Goal: Navigation & Orientation: Find specific page/section

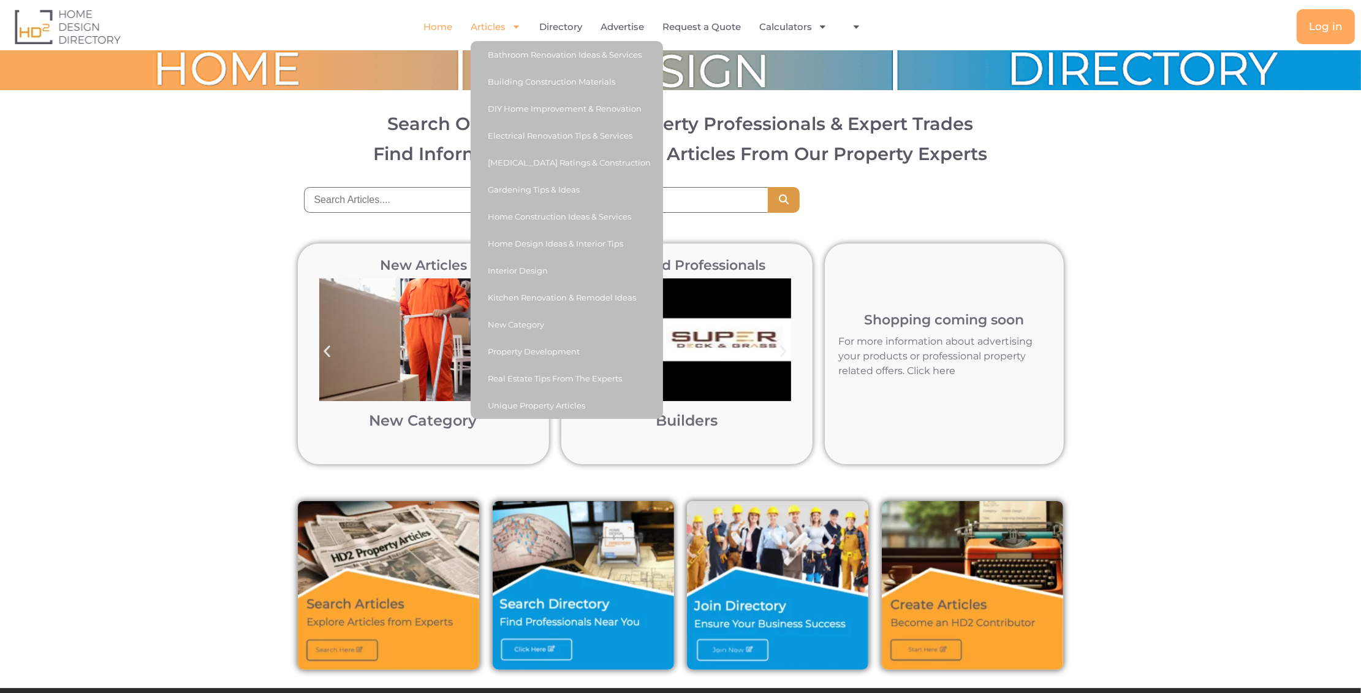
click at [484, 25] on link "Articles" at bounding box center [496, 27] width 50 height 28
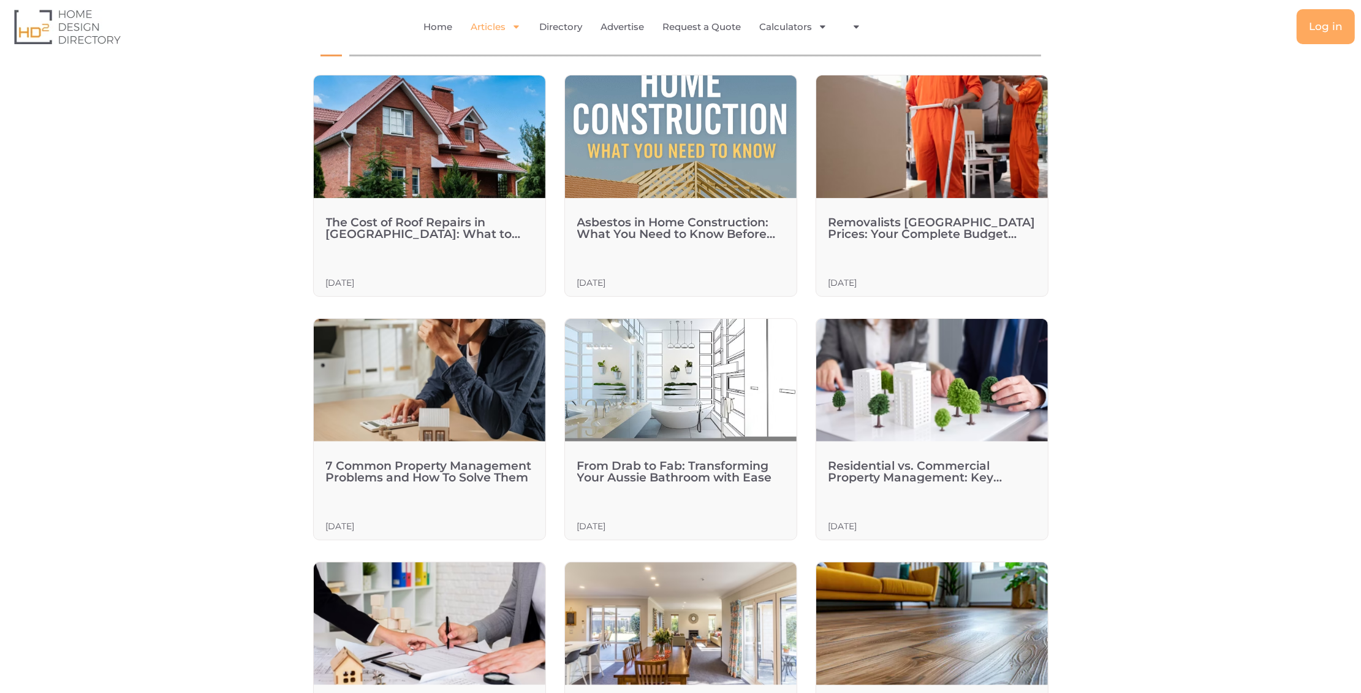
scroll to position [308, 0]
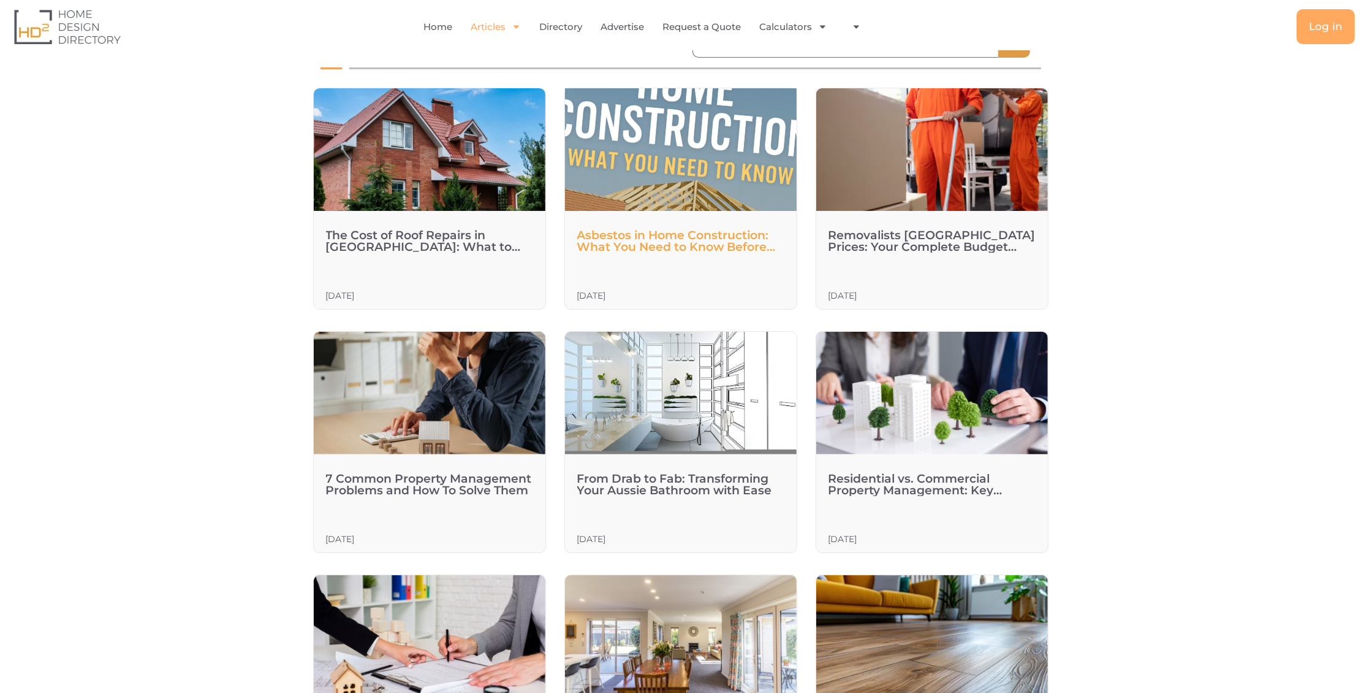
click at [608, 245] on link "Asbestos in Home Construction: What You Need to Know Before You Build or Renova…" at bounding box center [676, 246] width 199 height 37
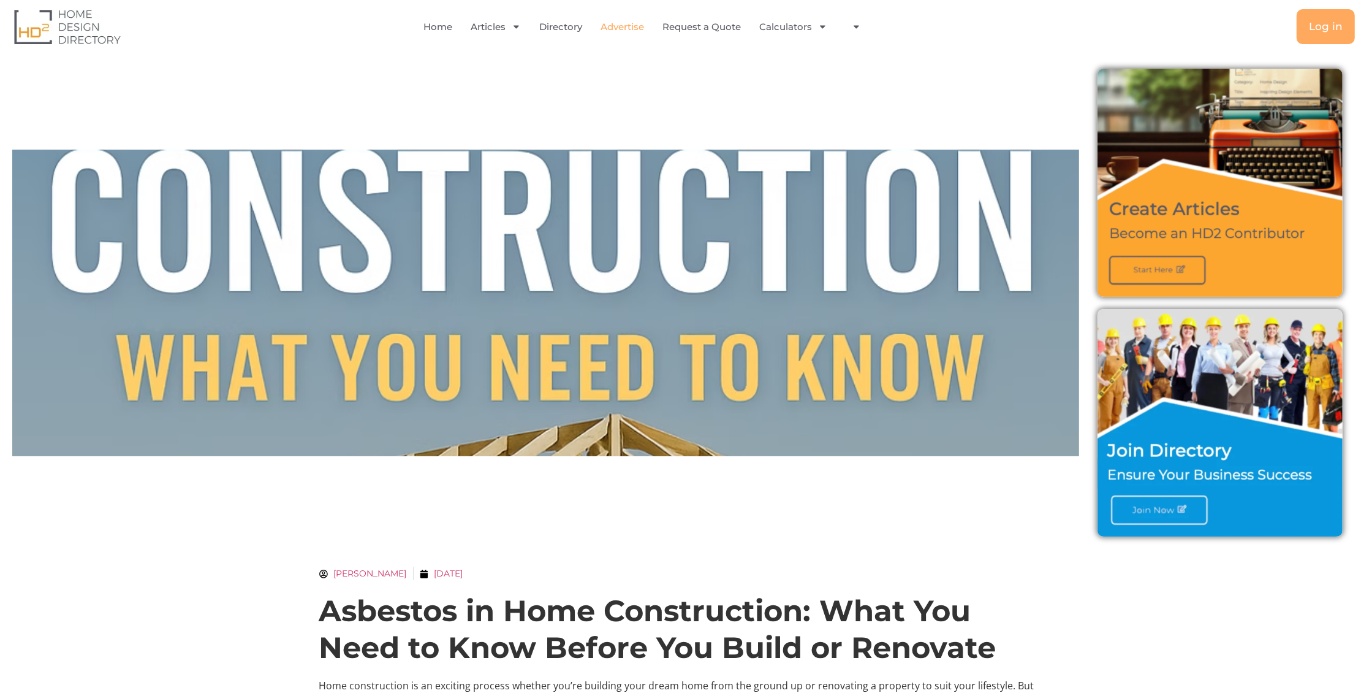
click at [625, 27] on link "Advertise" at bounding box center [623, 27] width 44 height 28
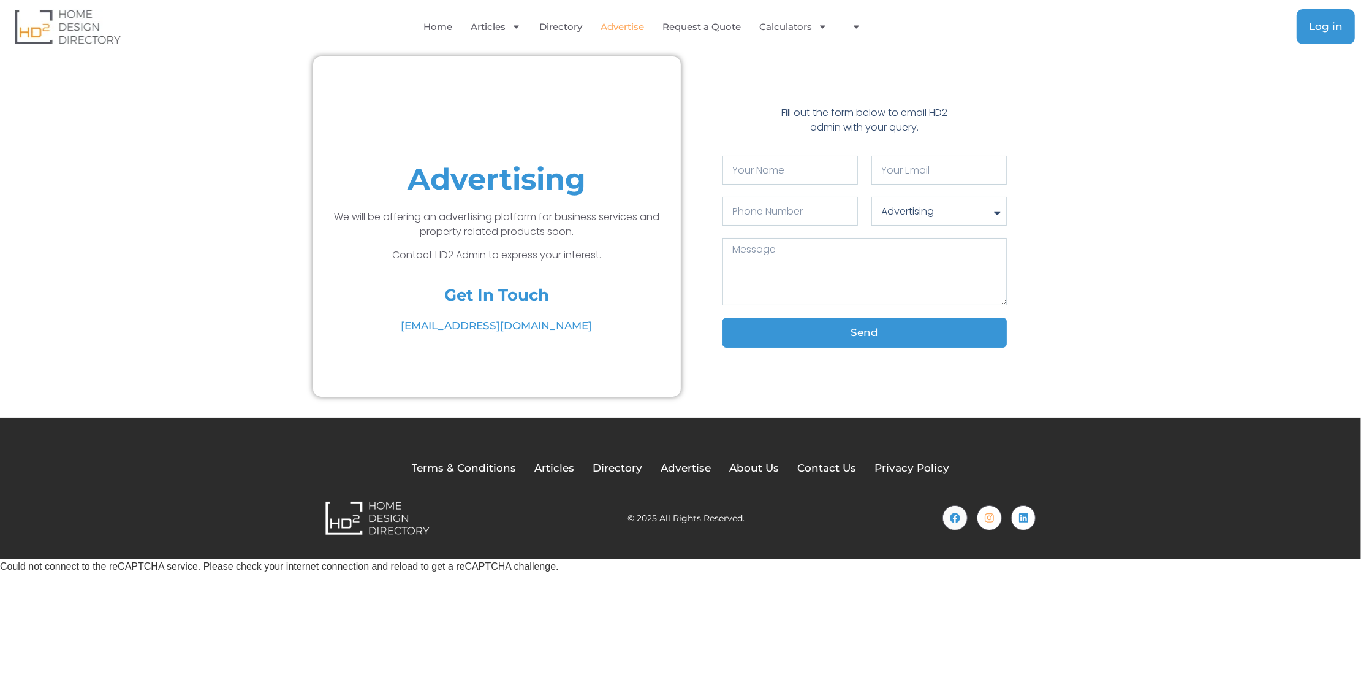
click at [1316, 25] on span "Log in" at bounding box center [1326, 26] width 34 height 10
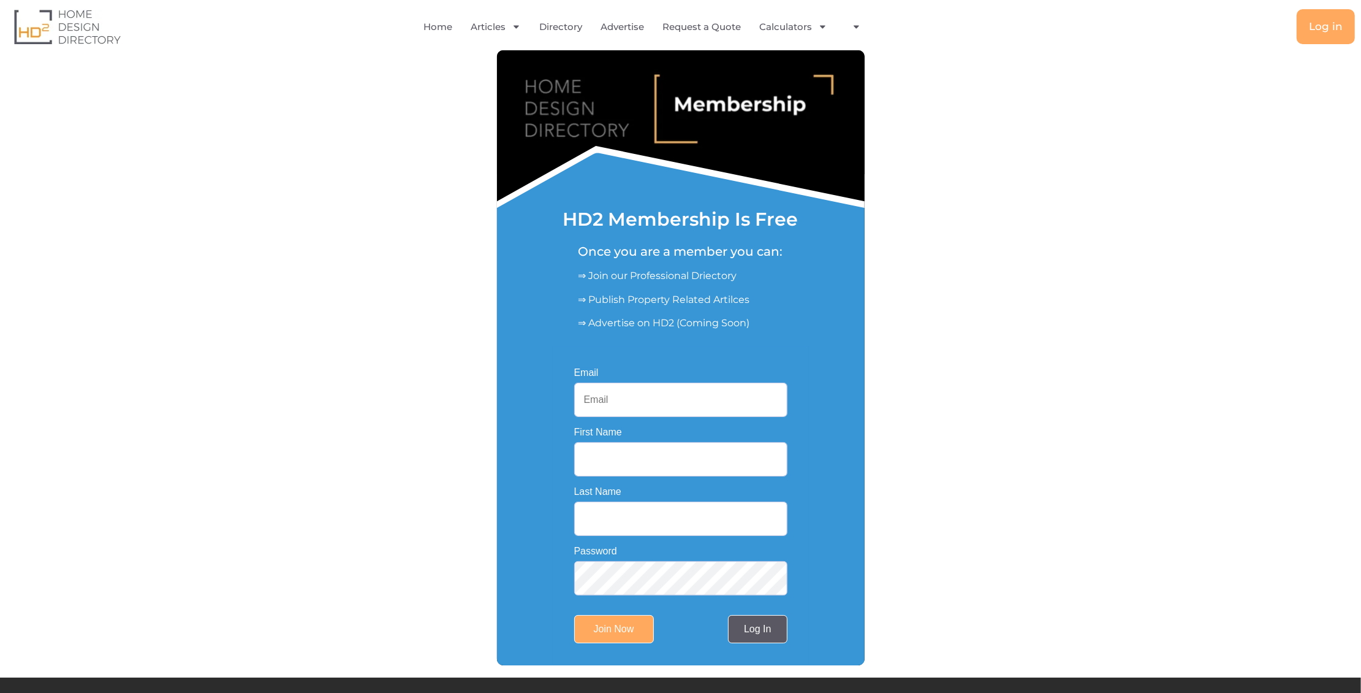
click at [752, 636] on link "Log In" at bounding box center [757, 629] width 59 height 28
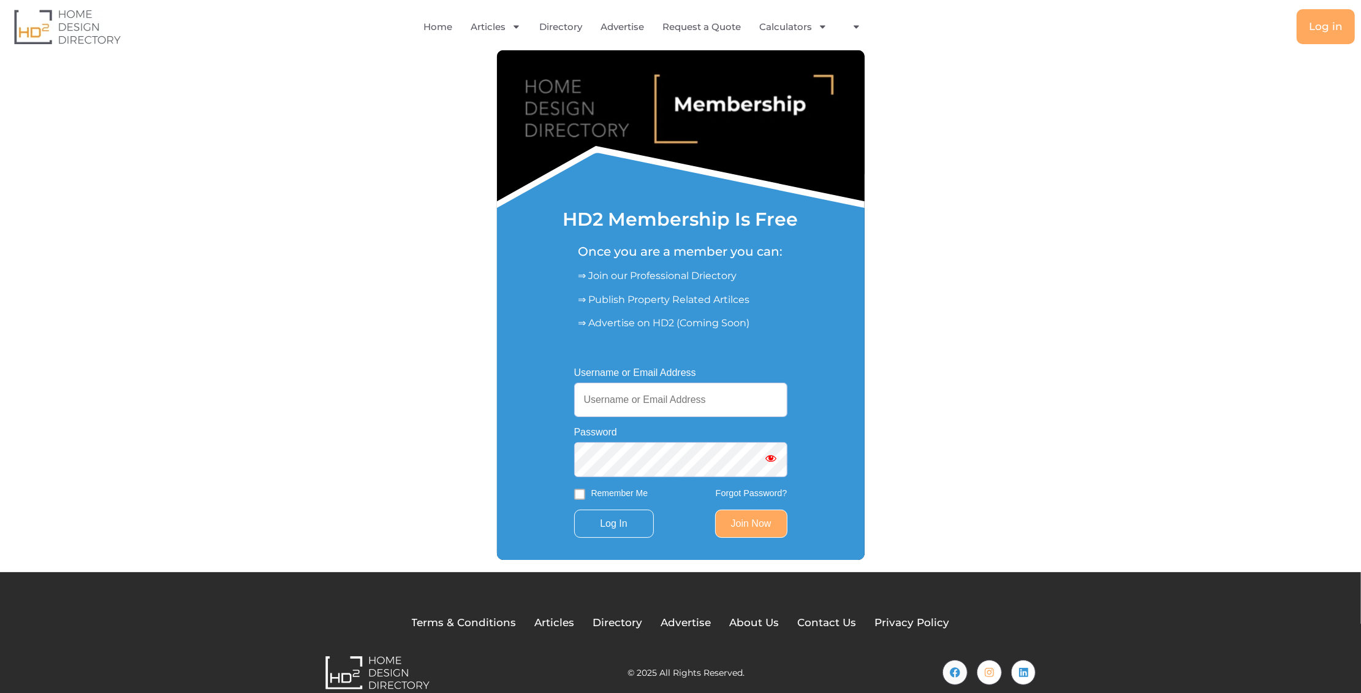
click at [634, 407] on input "Username or Email Address" at bounding box center [680, 399] width 213 height 34
type input "[EMAIL_ADDRESS][DOMAIN_NAME]"
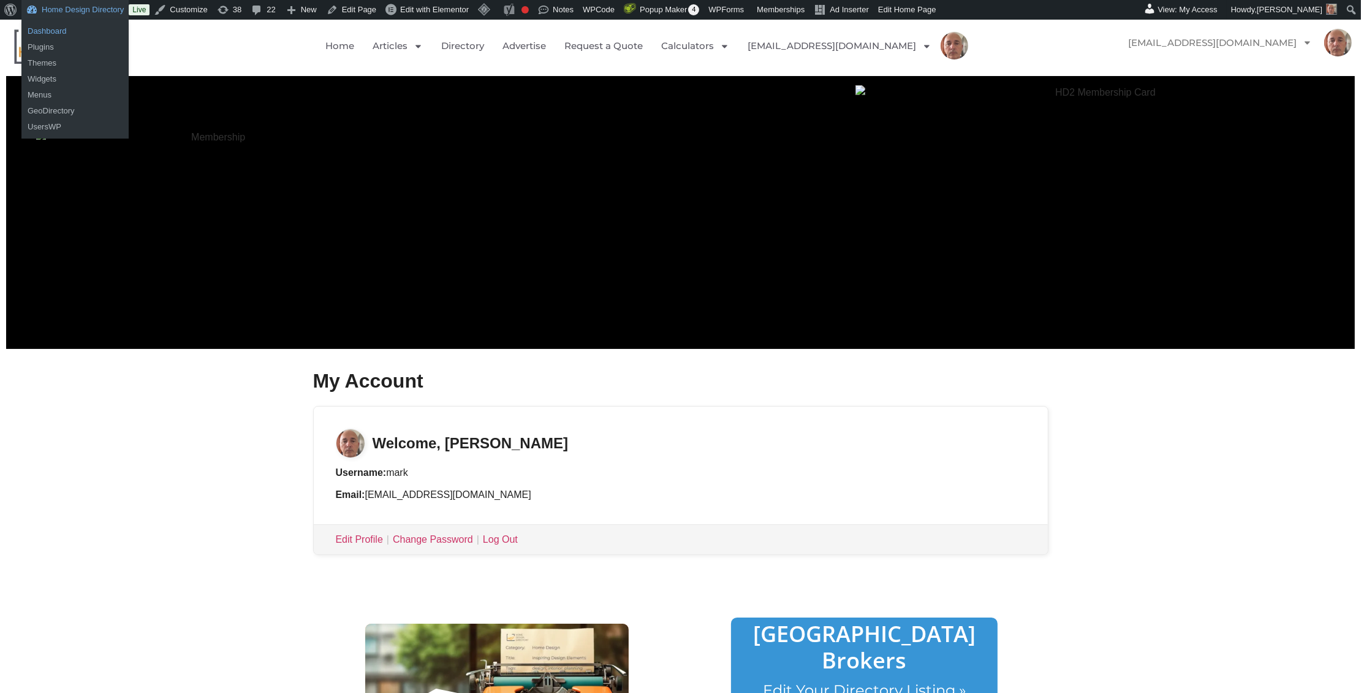
click at [48, 32] on link "Dashboard" at bounding box center [74, 31] width 107 height 16
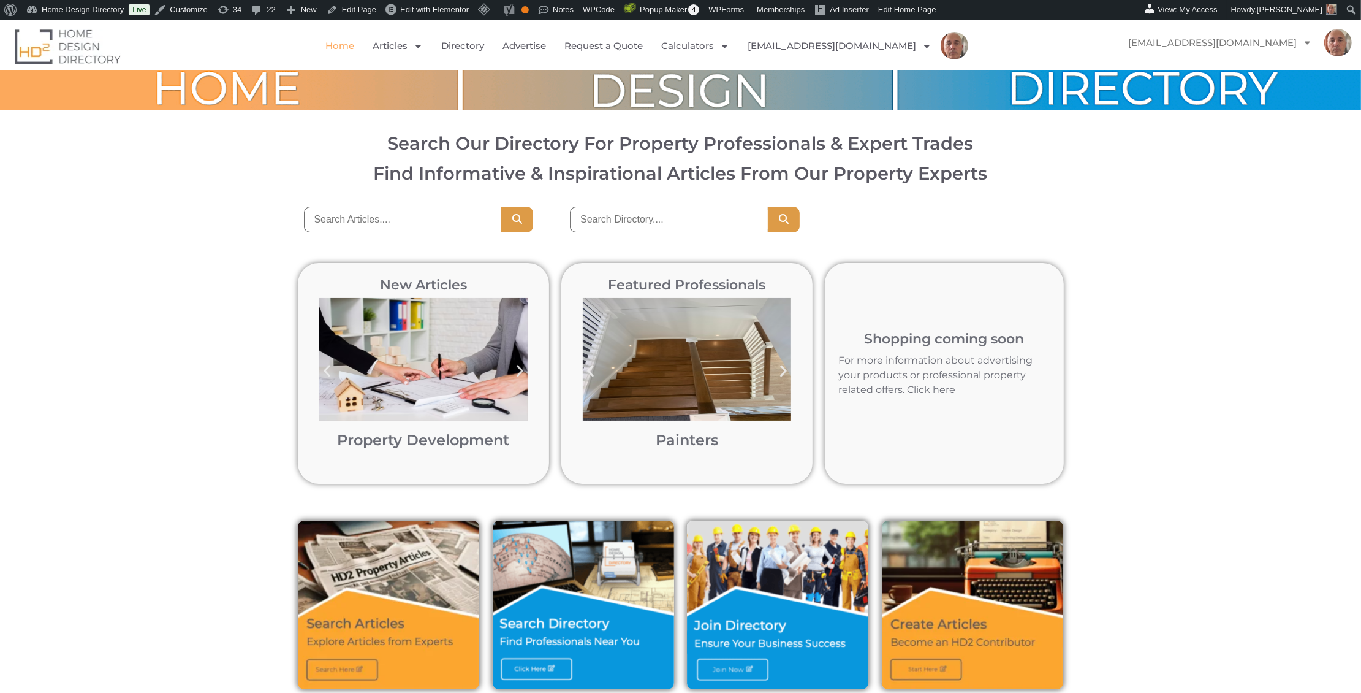
click at [699, 359] on img "5 / 12" at bounding box center [687, 359] width 208 height 123
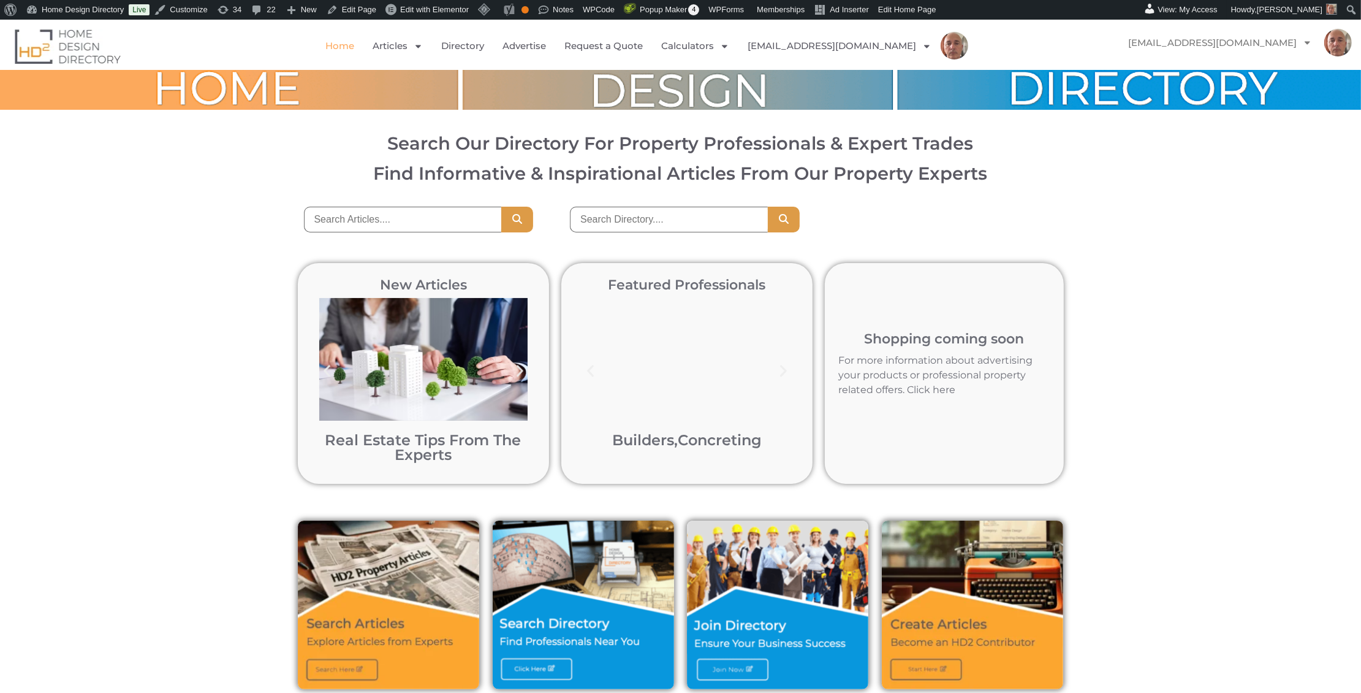
click at [668, 348] on img "3 / 12" at bounding box center [687, 359] width 208 height 123
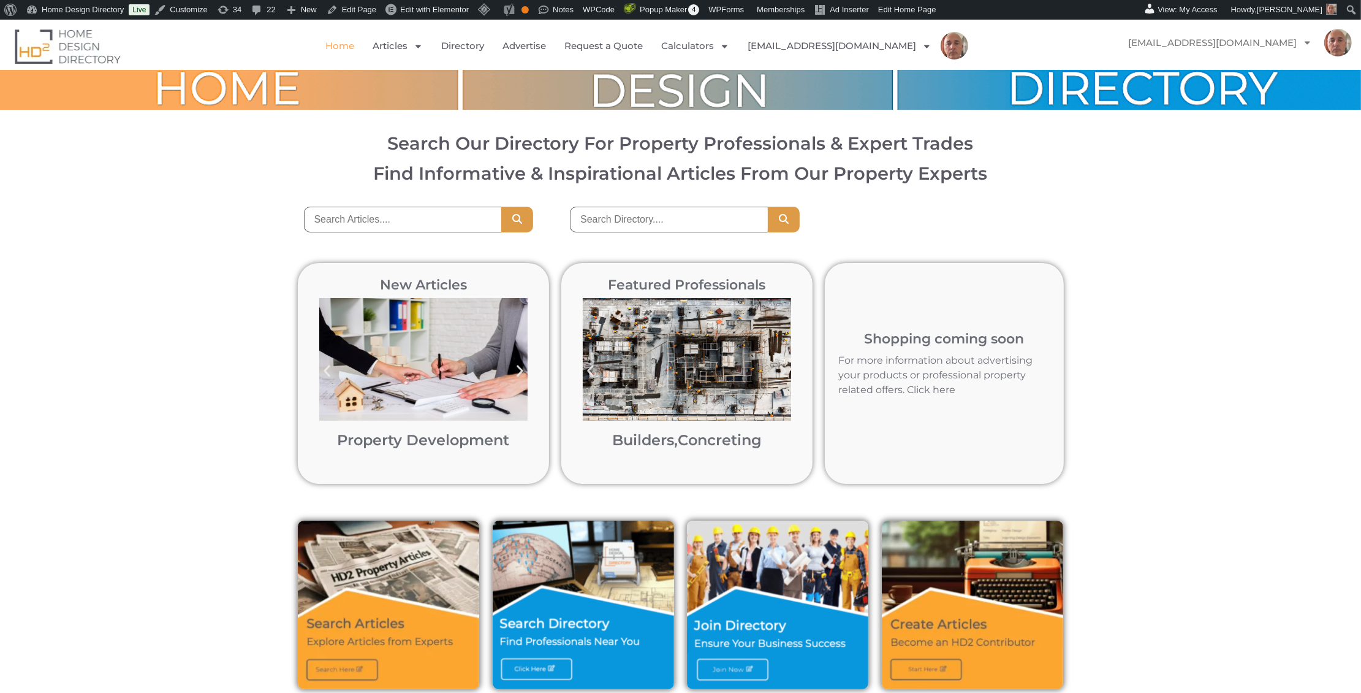
click at [694, 354] on img "3 / 12" at bounding box center [687, 359] width 208 height 123
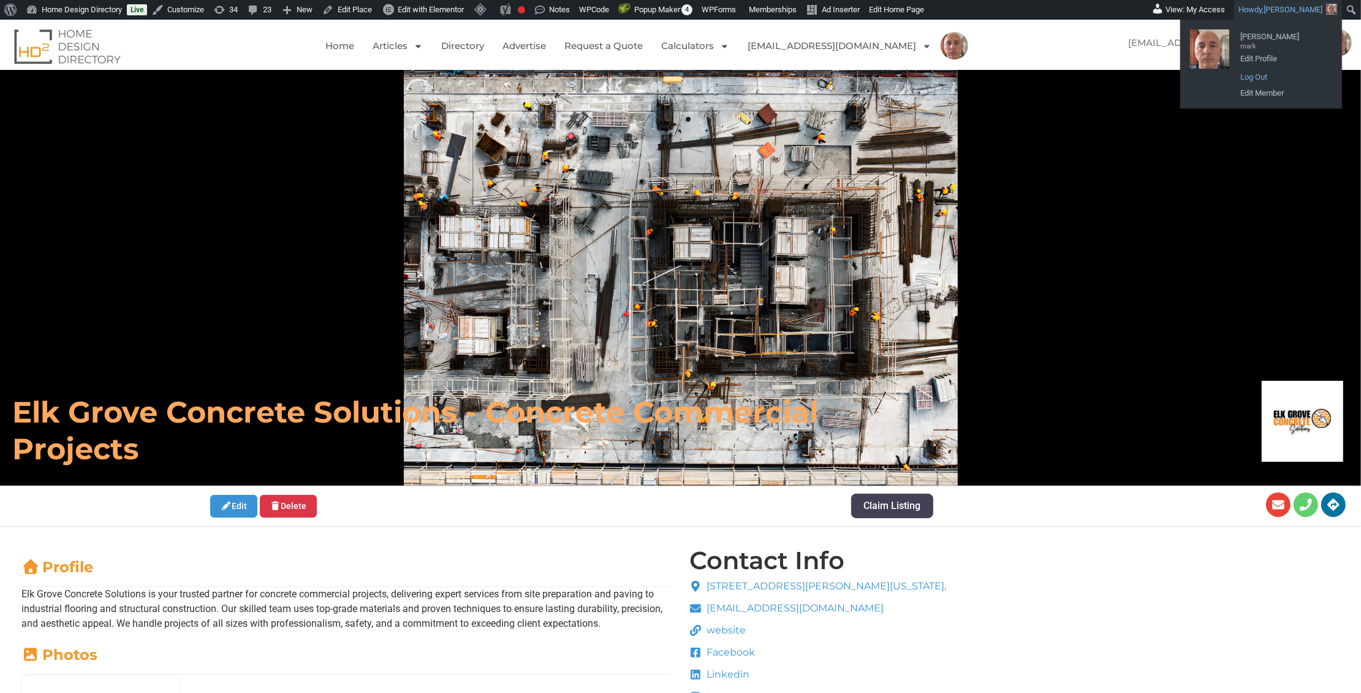
click at [1261, 78] on link "Log Out" at bounding box center [1284, 77] width 98 height 16
